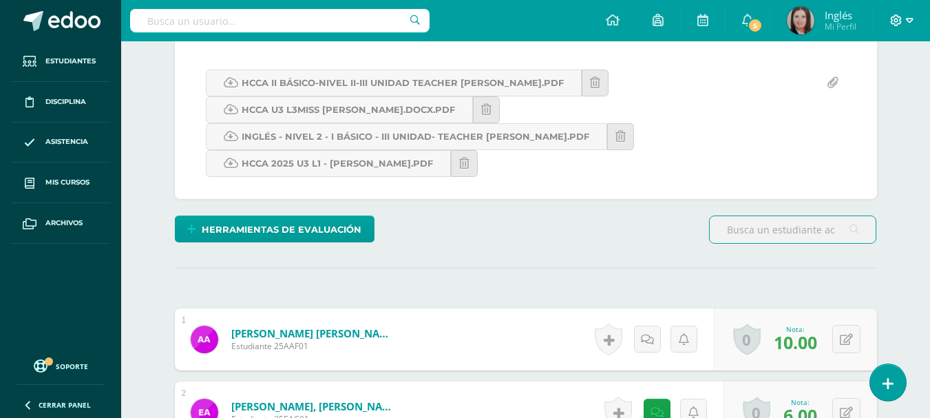
click at [910, 23] on icon at bounding box center [910, 20] width 8 height 5
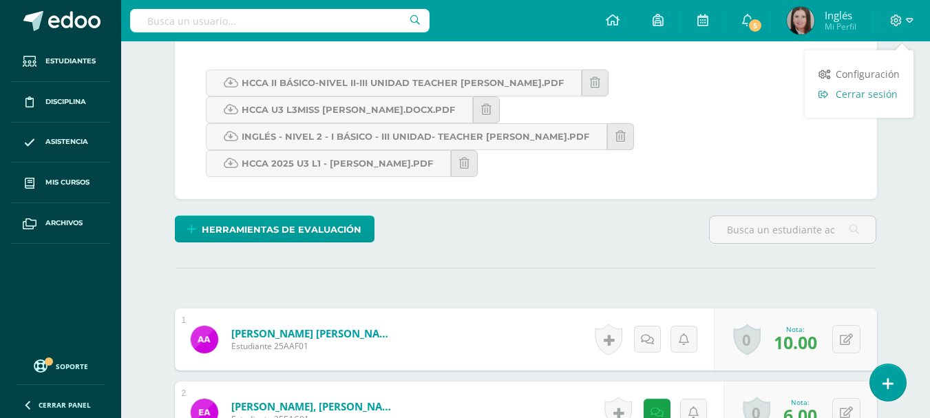
click at [863, 90] on span "Cerrar sesión" at bounding box center [867, 93] width 62 height 13
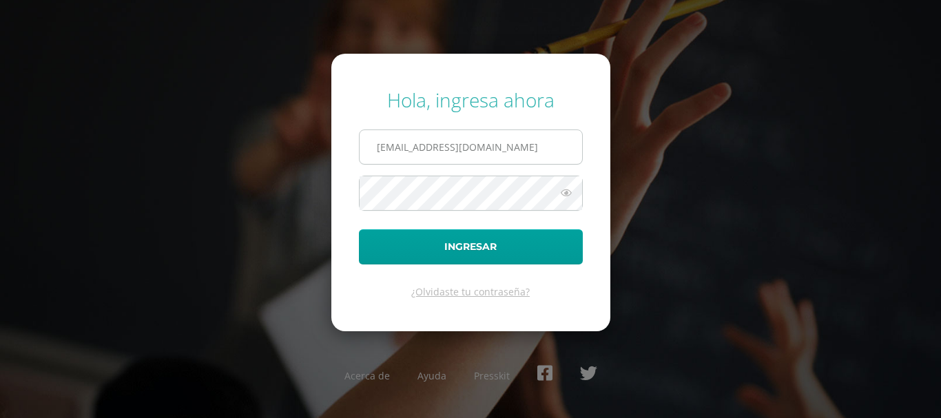
click at [512, 140] on input "lgarcia@donbosco.edu.gt" at bounding box center [470, 147] width 222 height 34
type input "kmejia@donbosco.edu.gt"
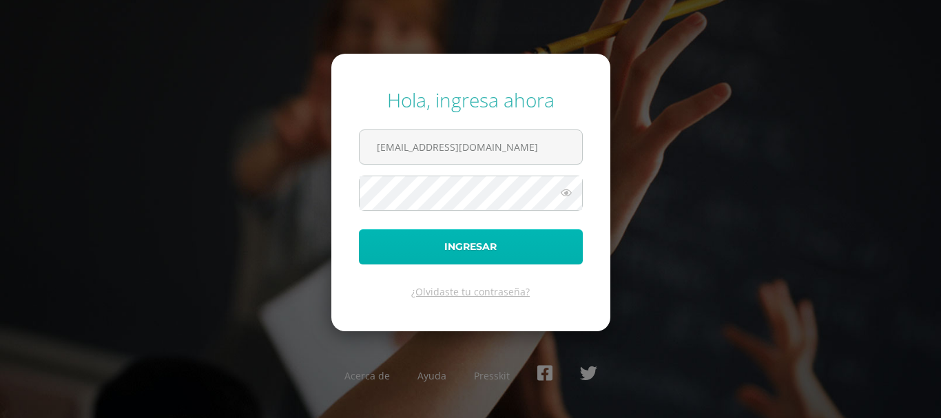
click at [501, 242] on button "Ingresar" at bounding box center [471, 246] width 224 height 35
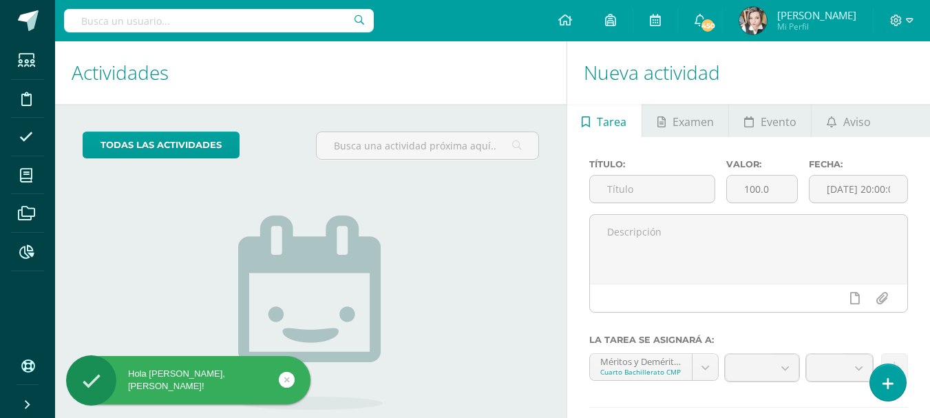
click at [159, 20] on input "text" at bounding box center [219, 20] width 310 height 23
type input "fortun"
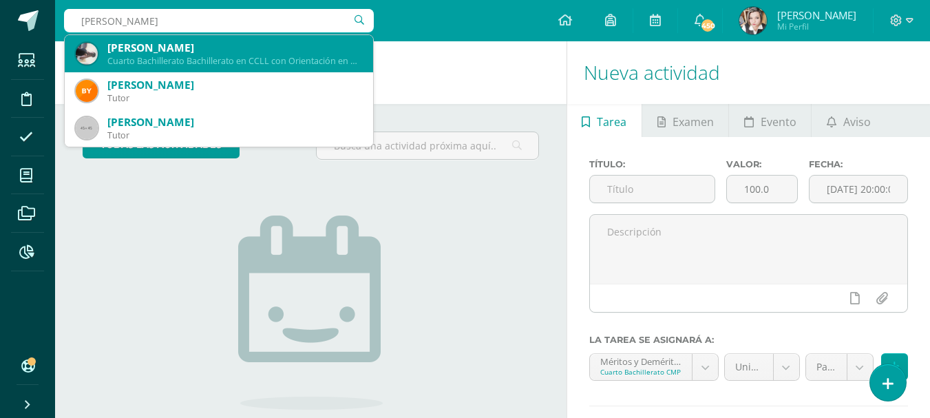
click at [160, 48] on div "Luis Enrique Fortún de León" at bounding box center [234, 48] width 255 height 14
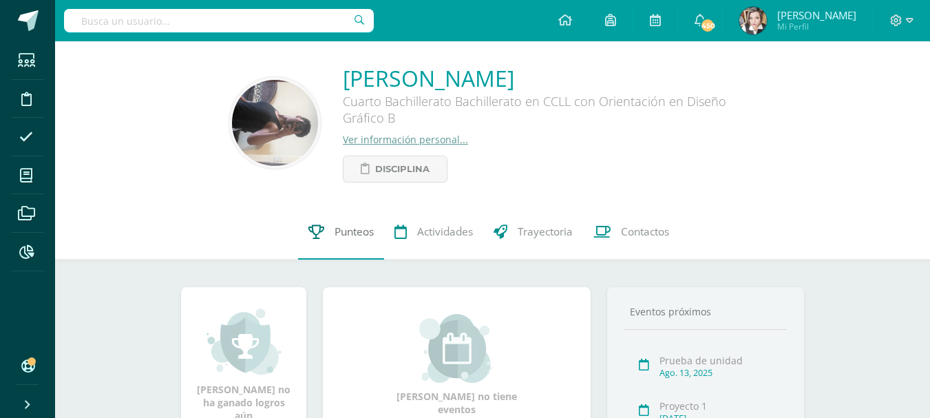
click at [342, 228] on span "Punteos" at bounding box center [354, 231] width 39 height 14
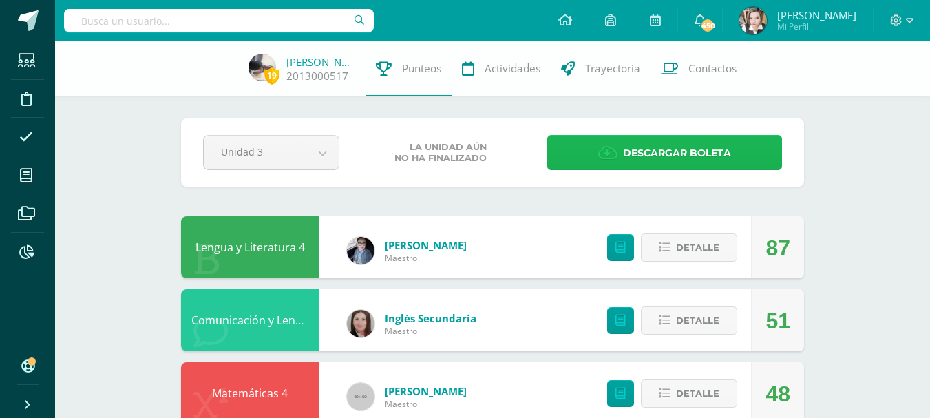
click at [709, 151] on span "Descargar boleta" at bounding box center [677, 153] width 108 height 34
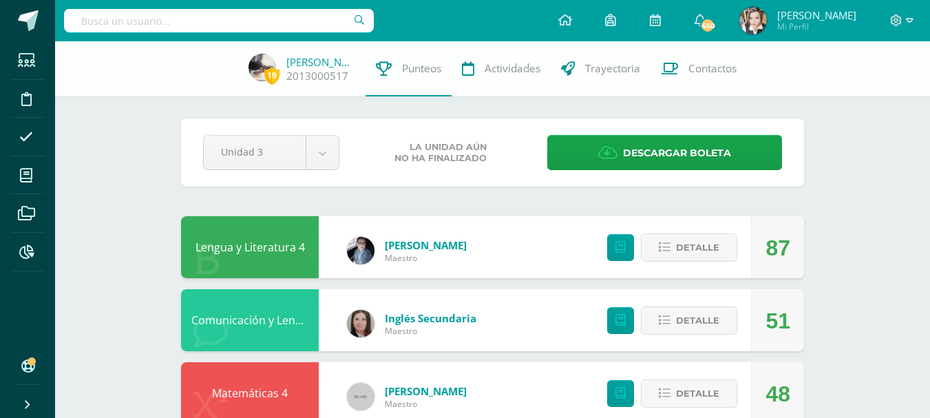
click at [906, 19] on icon at bounding box center [910, 20] width 8 height 12
click at [866, 90] on span "Cerrar sesión" at bounding box center [867, 93] width 62 height 13
